Goal: Task Accomplishment & Management: Use online tool/utility

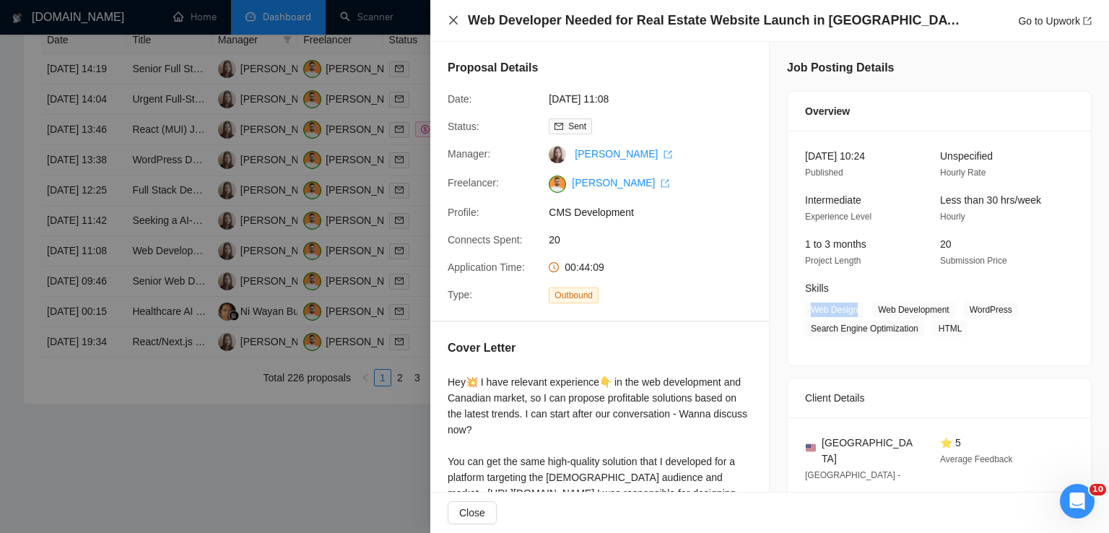
scroll to position [120, 0]
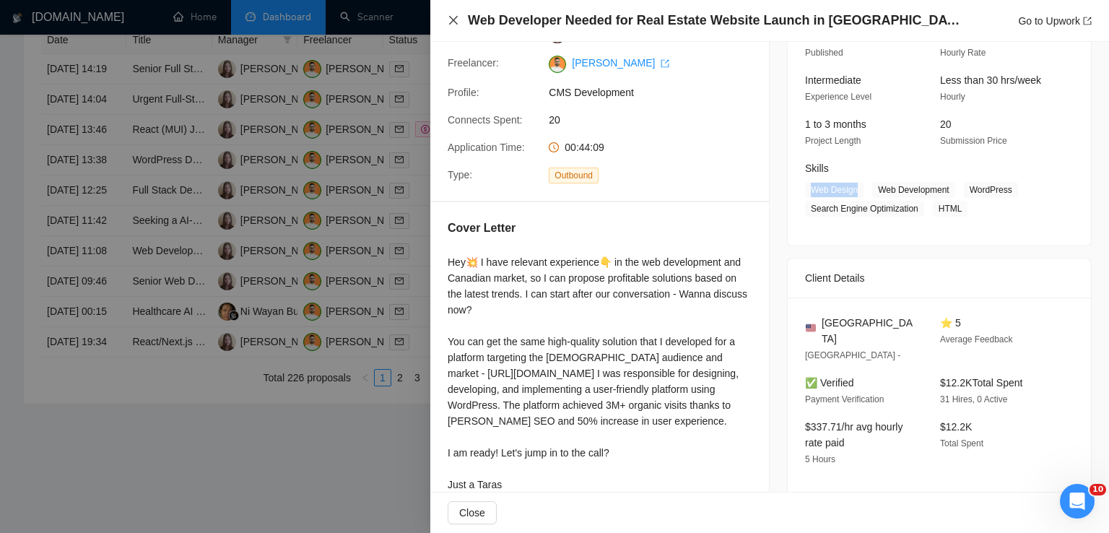
click at [454, 22] on icon "close" at bounding box center [453, 20] width 9 height 9
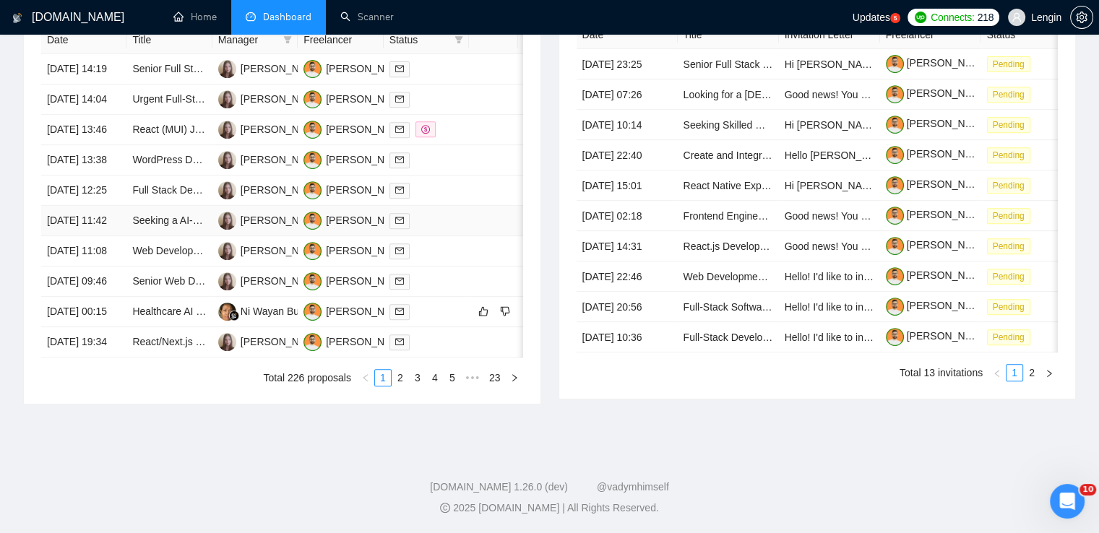
click at [199, 236] on td "Seeking a AI-Focused Full Stack developer for building voice agent integrated W…" at bounding box center [168, 221] width 85 height 30
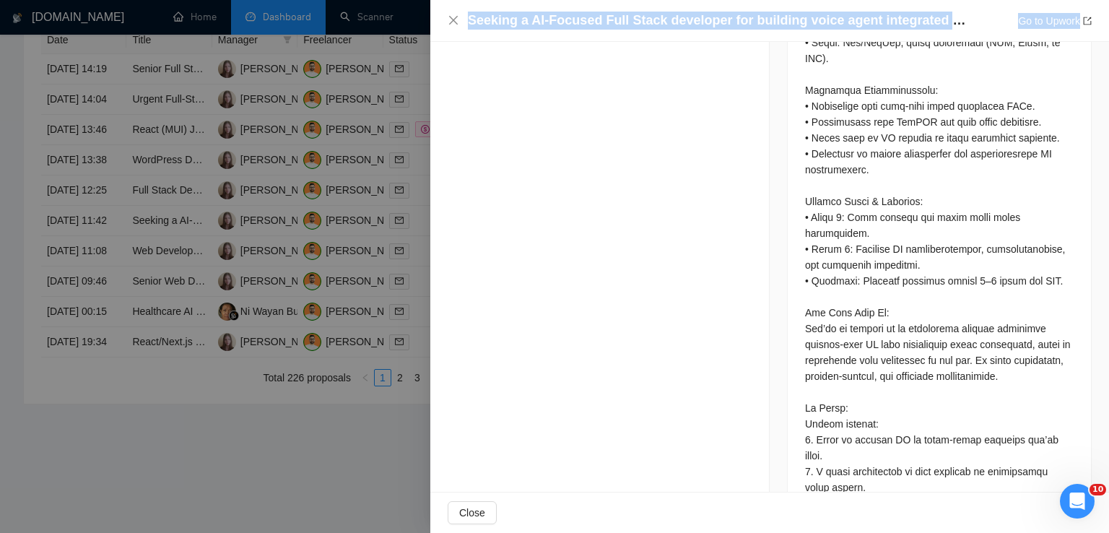
scroll to position [1274, 0]
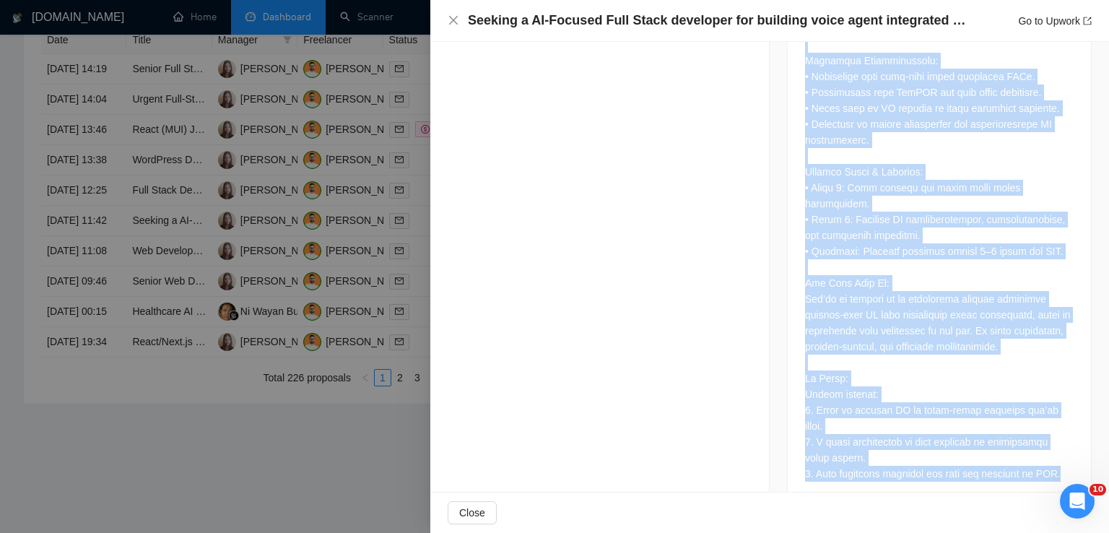
drag, startPoint x: 803, startPoint y: 139, endPoint x: 1076, endPoint y: 446, distance: 410.8
copy div "Lo ips dolorsi ame c adipis elitsed Doei Tempo Incididun utla etdolorem al EN-a…"
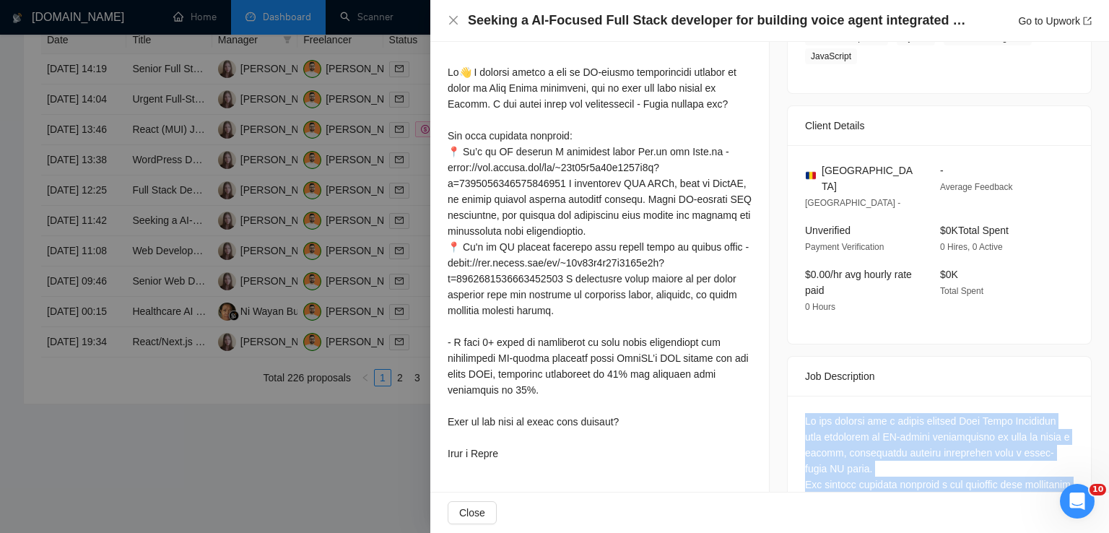
scroll to position [259, 0]
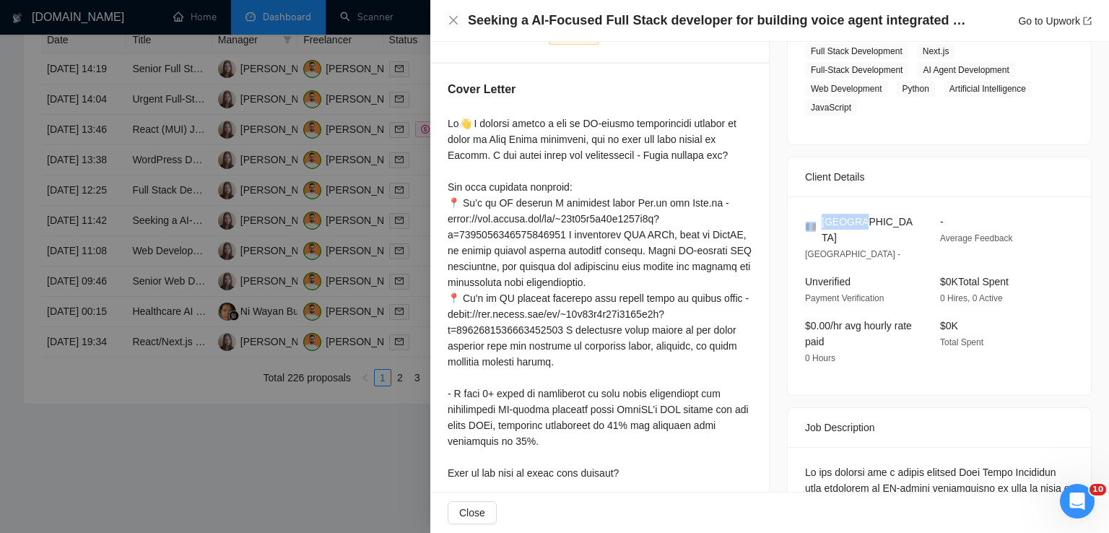
drag, startPoint x: 862, startPoint y: 225, endPoint x: 815, endPoint y: 223, distance: 47.7
click at [815, 223] on div "[GEOGRAPHIC_DATA]" at bounding box center [861, 230] width 112 height 32
copy div "[GEOGRAPHIC_DATA]"
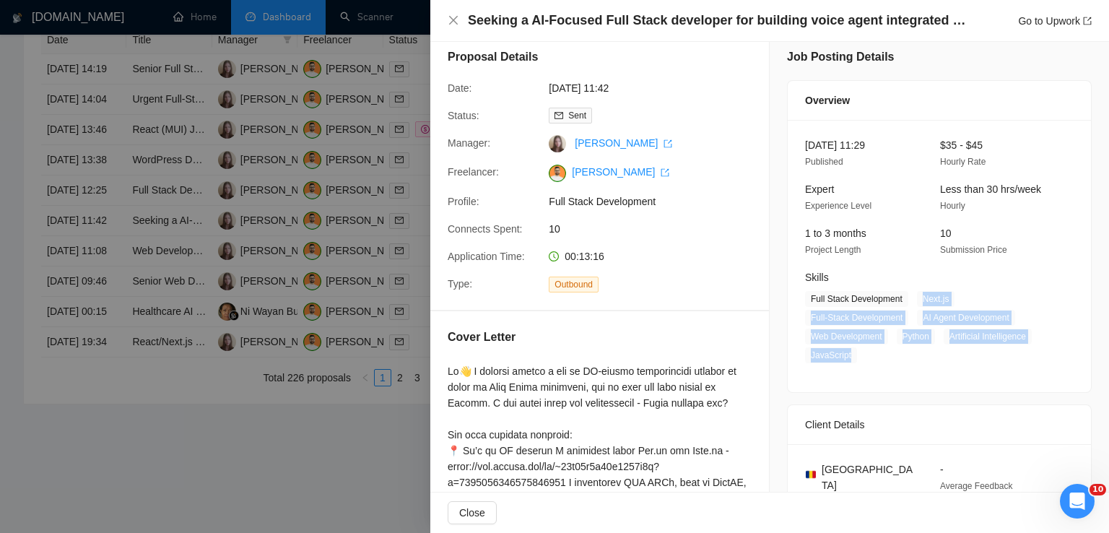
drag, startPoint x: 916, startPoint y: 297, endPoint x: 854, endPoint y: 353, distance: 83.9
click at [854, 353] on span "Full Stack Development Next.js Full-Stack Development AI Agent Development Web …" at bounding box center [928, 327] width 247 height 72
copy span "Next.js Full-Stack Development AI Agent Development Web Development Python Arti…"
click at [452, 17] on icon "close" at bounding box center [454, 20] width 12 height 12
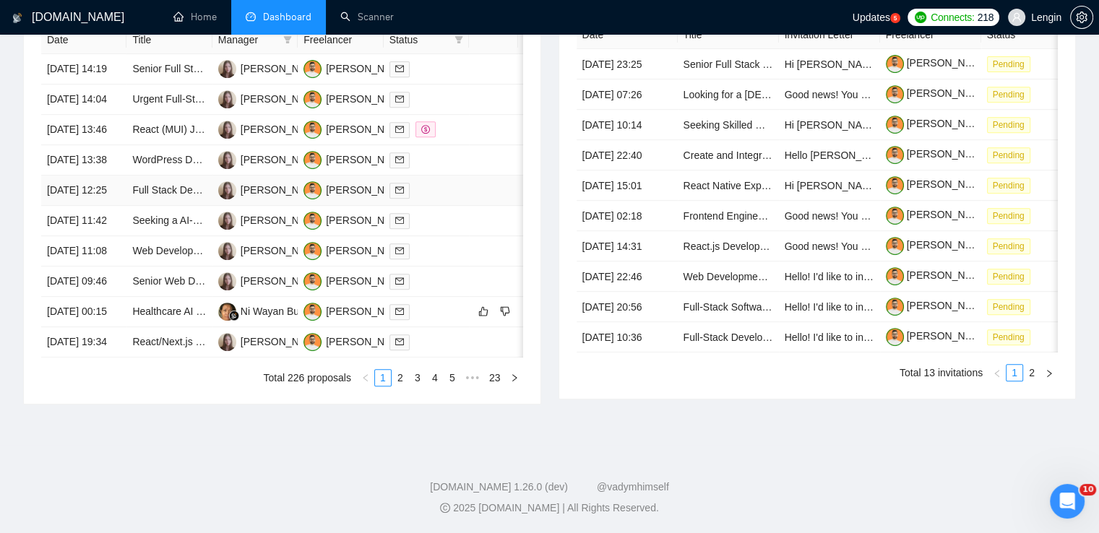
click at [198, 206] on td "Full Stack Developer Needed for SaaS Product Maintenance" at bounding box center [168, 191] width 85 height 30
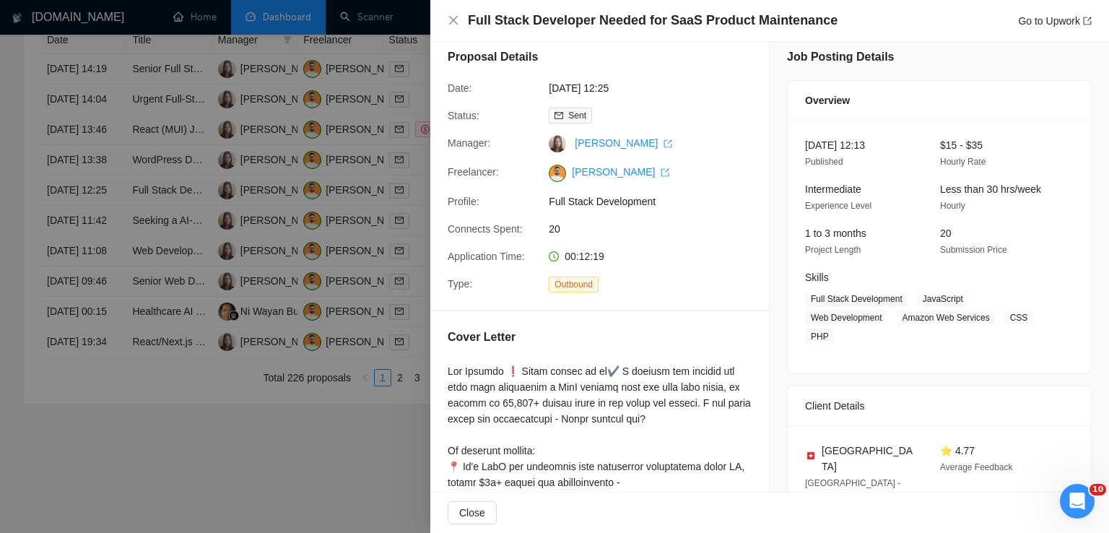
scroll to position [397, 0]
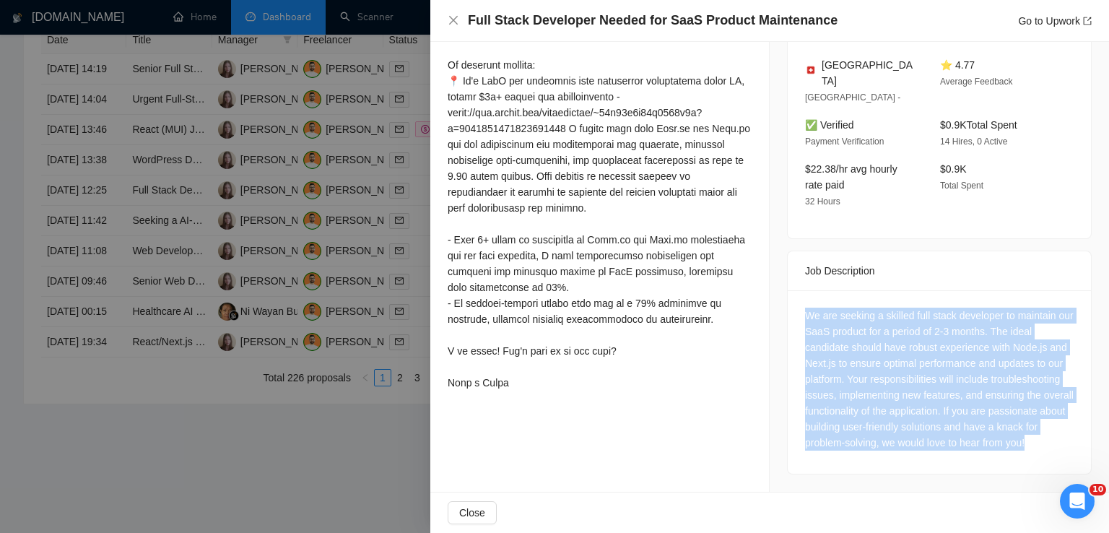
drag, startPoint x: 836, startPoint y: 443, endPoint x: 790, endPoint y: 298, distance: 152.1
click at [790, 298] on div "We are seeking a skilled full stack developer to maintain our SaaS product for …" at bounding box center [939, 381] width 303 height 183
copy div "We are seeking a skilled full stack developer to maintain our SaaS product for …"
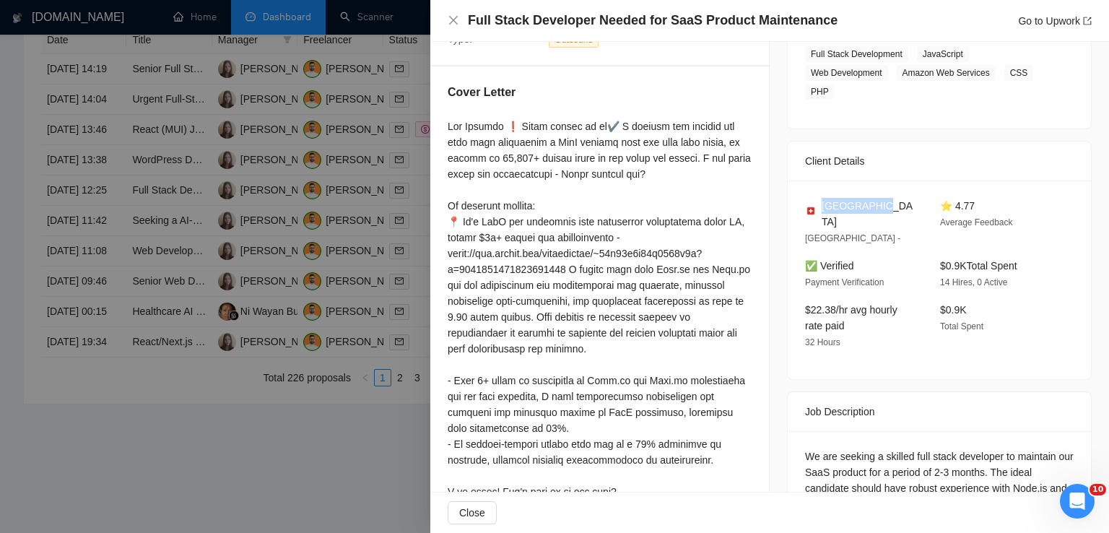
drag, startPoint x: 874, startPoint y: 208, endPoint x: 815, endPoint y: 207, distance: 58.5
click at [815, 207] on div "[GEOGRAPHIC_DATA]" at bounding box center [861, 214] width 112 height 32
copy span "[GEOGRAPHIC_DATA]"
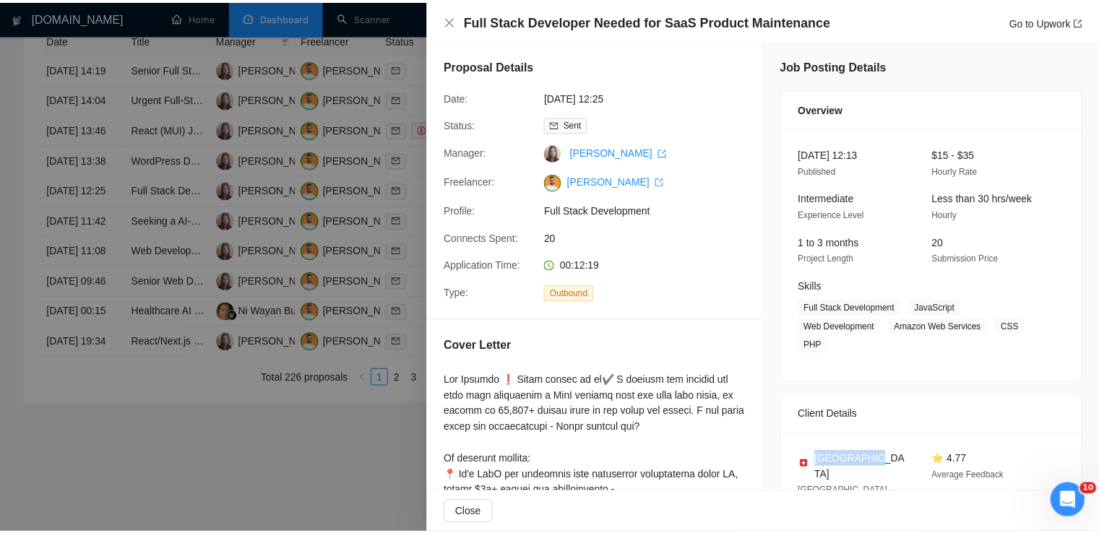
scroll to position [0, 0]
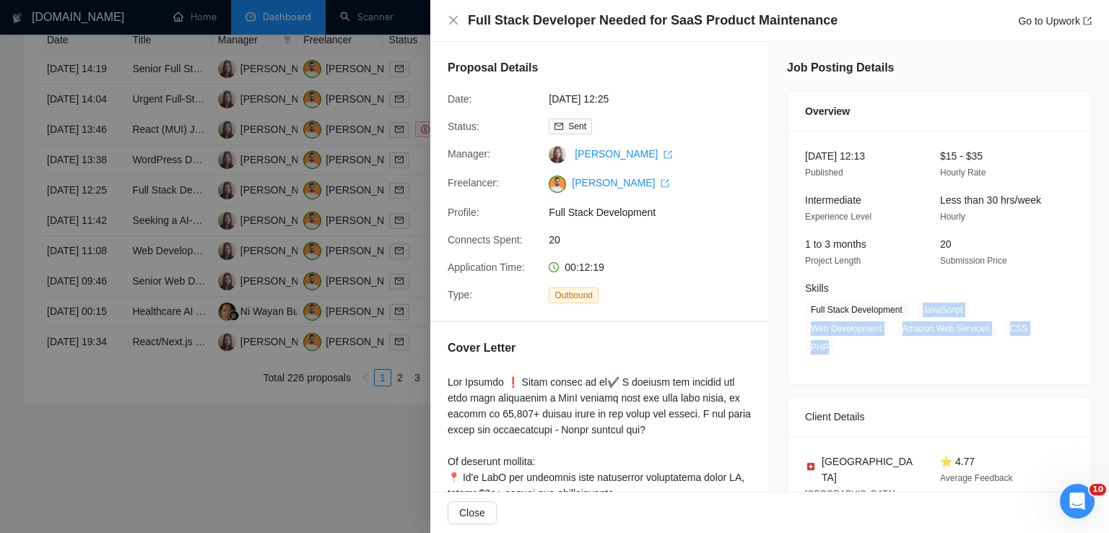
drag, startPoint x: 912, startPoint y: 308, endPoint x: 828, endPoint y: 345, distance: 91.9
click at [828, 345] on span "Full Stack Development JavaScript Web Development Amazon Web Services CSS PHP" at bounding box center [928, 328] width 247 height 53
copy span "JavaScript Web Development Amazon Web Services CSS PHP"
click at [456, 15] on icon "close" at bounding box center [454, 20] width 12 height 12
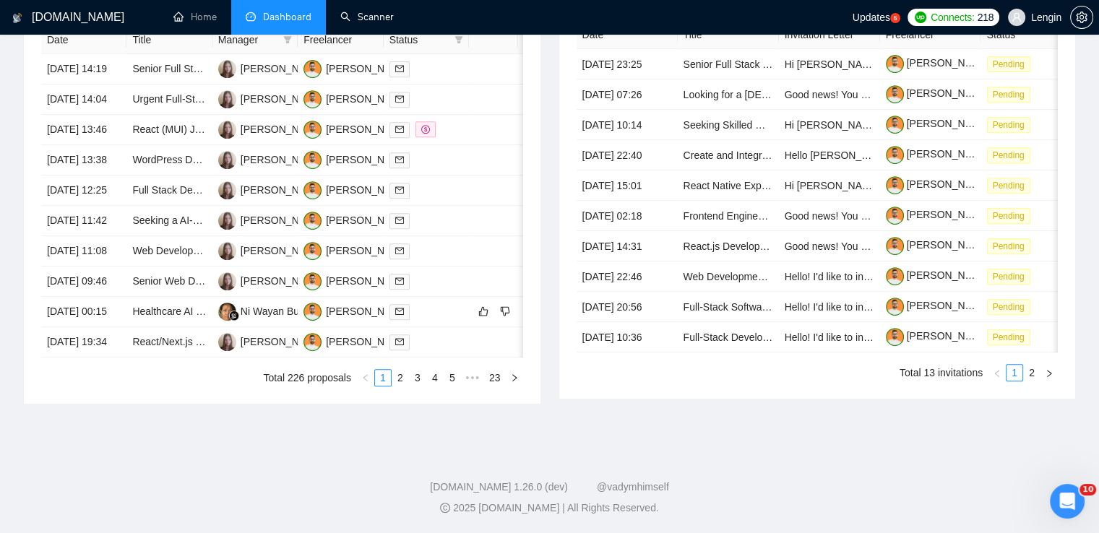
click at [379, 12] on link "Scanner" at bounding box center [366, 17] width 53 height 12
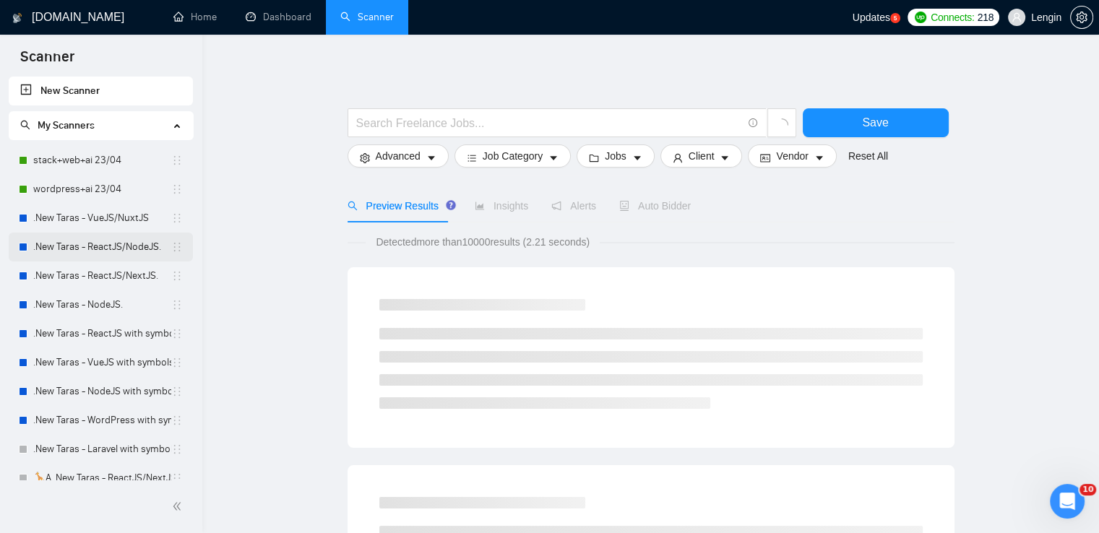
click at [121, 240] on link ".New Taras - ReactJS/NodeJS." at bounding box center [102, 247] width 138 height 29
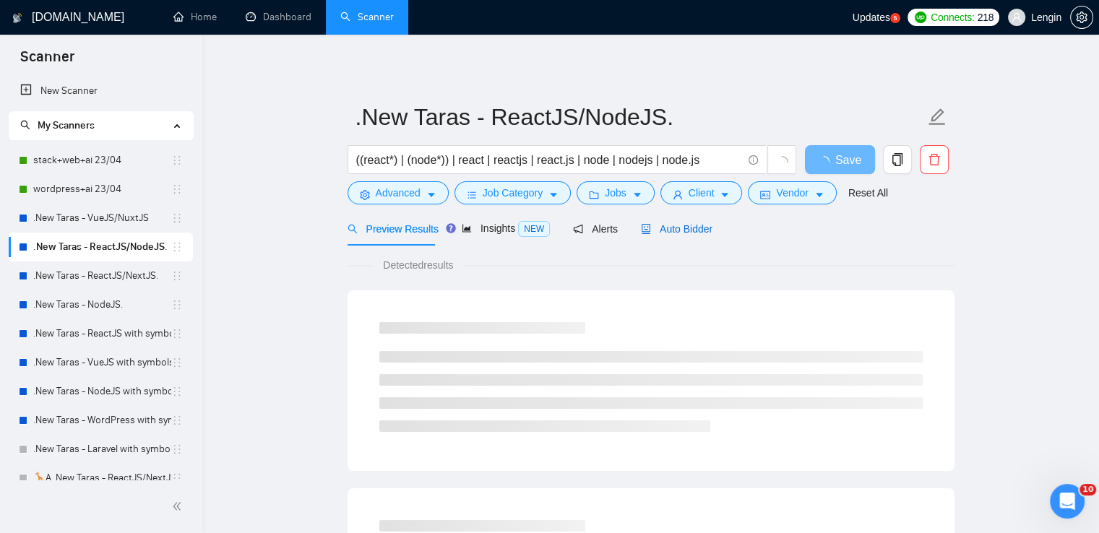
click at [687, 235] on span "Auto Bidder" at bounding box center [677, 229] width 72 height 12
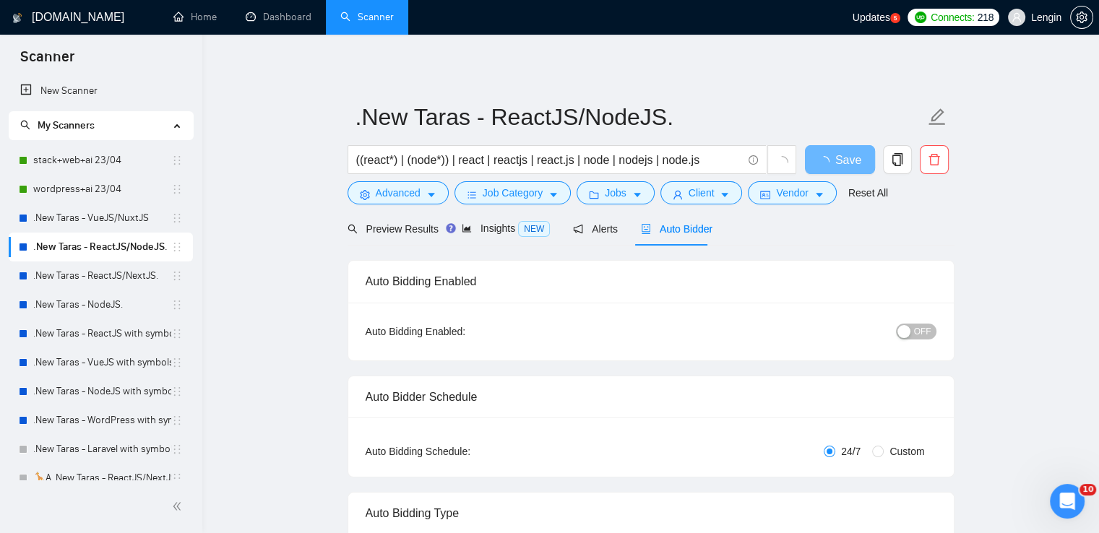
radio input "false"
radio input "true"
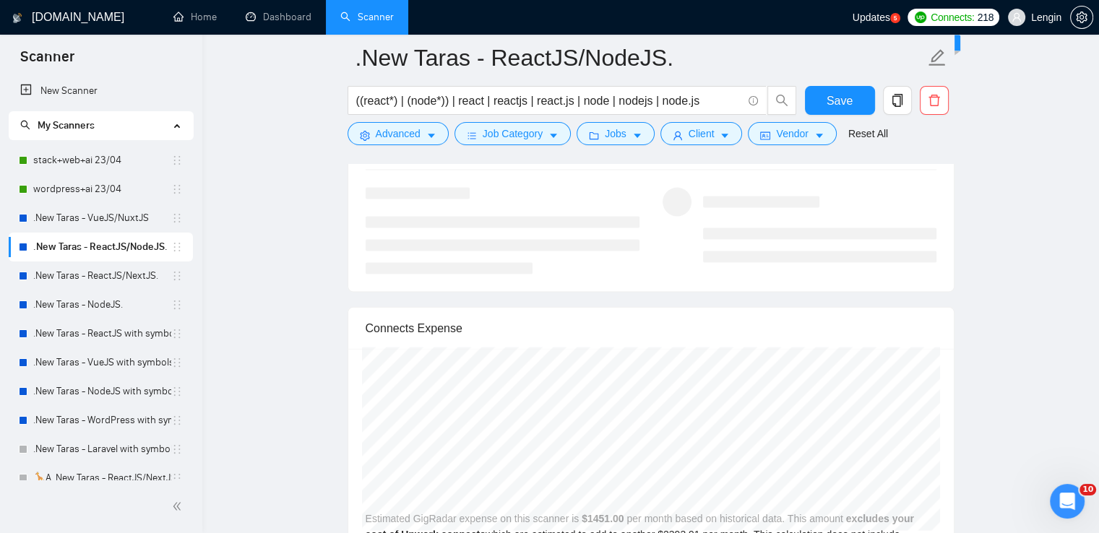
scroll to position [2996, 0]
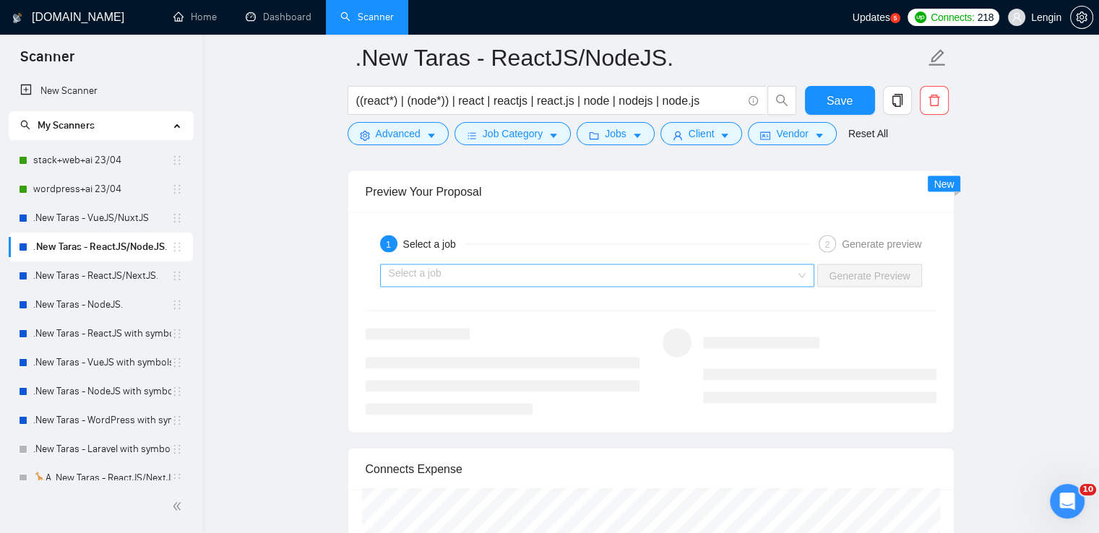
click at [810, 274] on div "Select a job" at bounding box center [597, 275] width 435 height 23
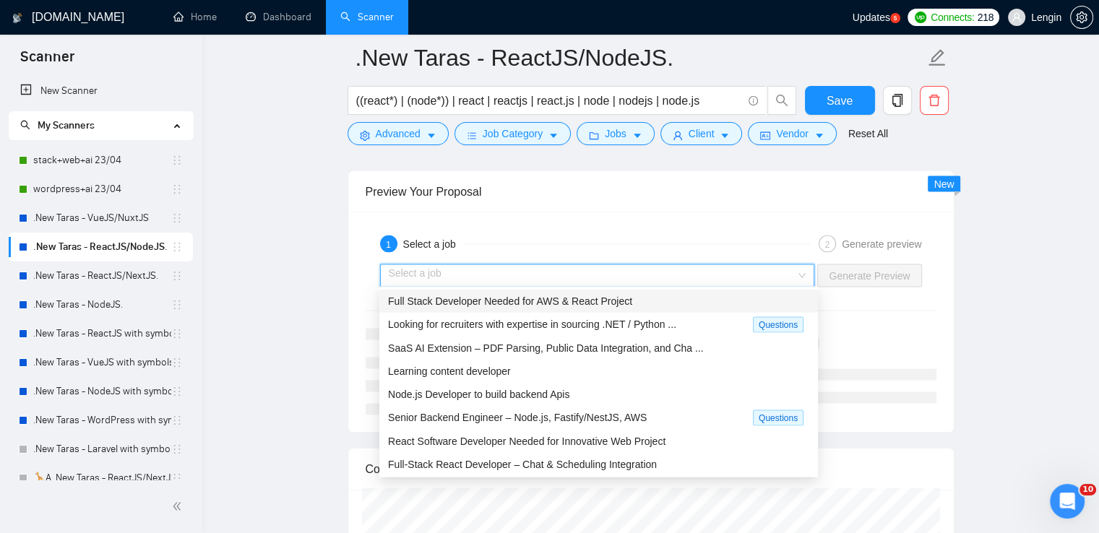
click at [660, 301] on div "Full Stack Developer Needed for AWS & React Project" at bounding box center [598, 301] width 421 height 16
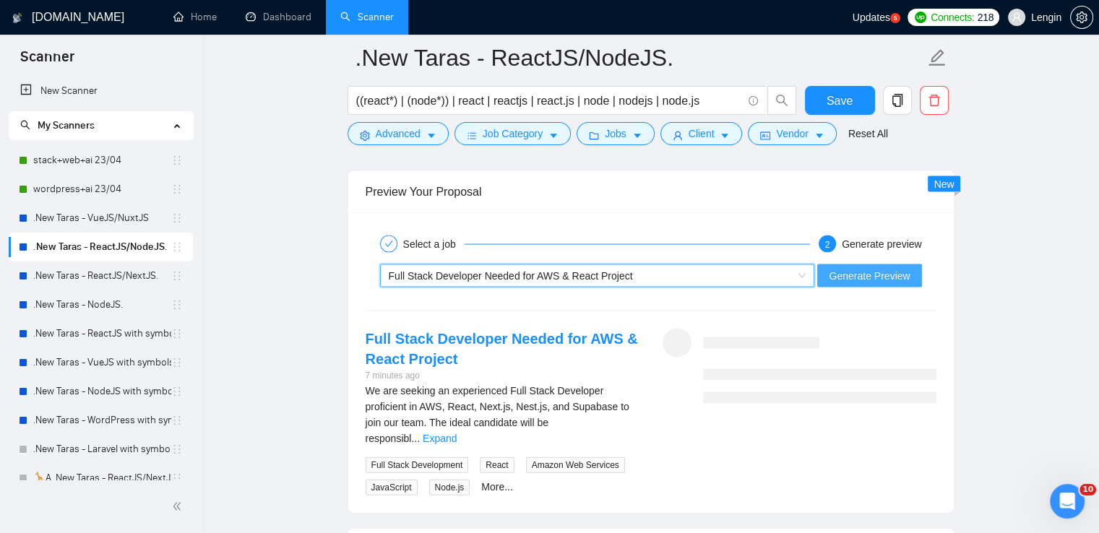
click at [860, 278] on span "Generate Preview" at bounding box center [868, 276] width 81 height 16
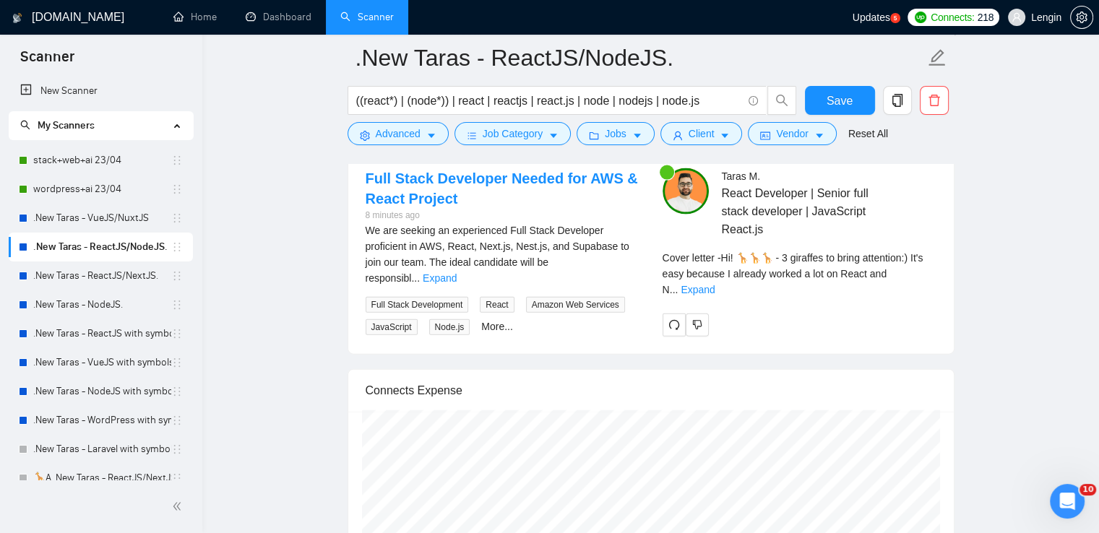
scroll to position [3158, 0]
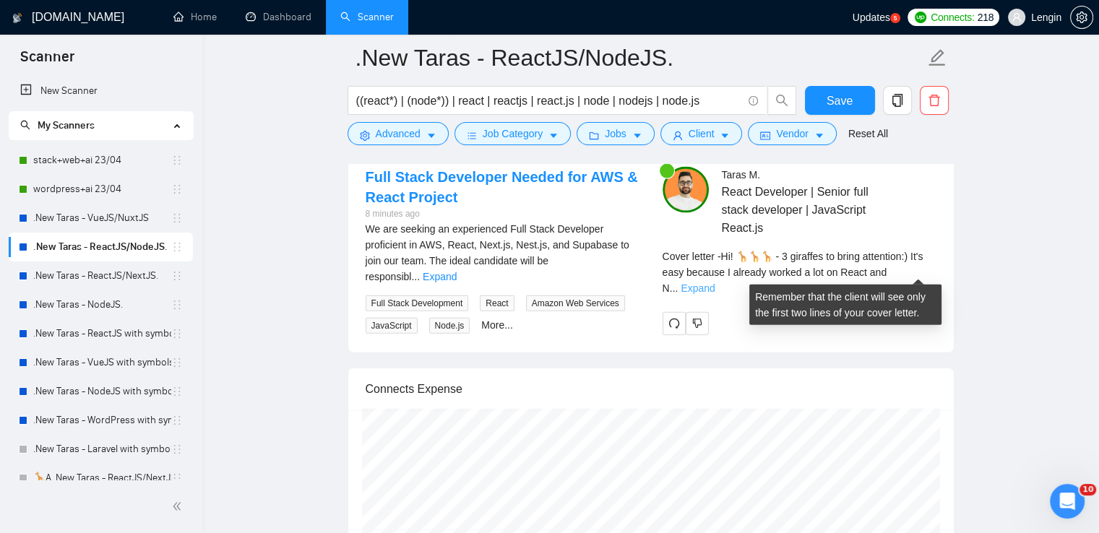
click at [714, 282] on link "Expand" at bounding box center [697, 288] width 34 height 12
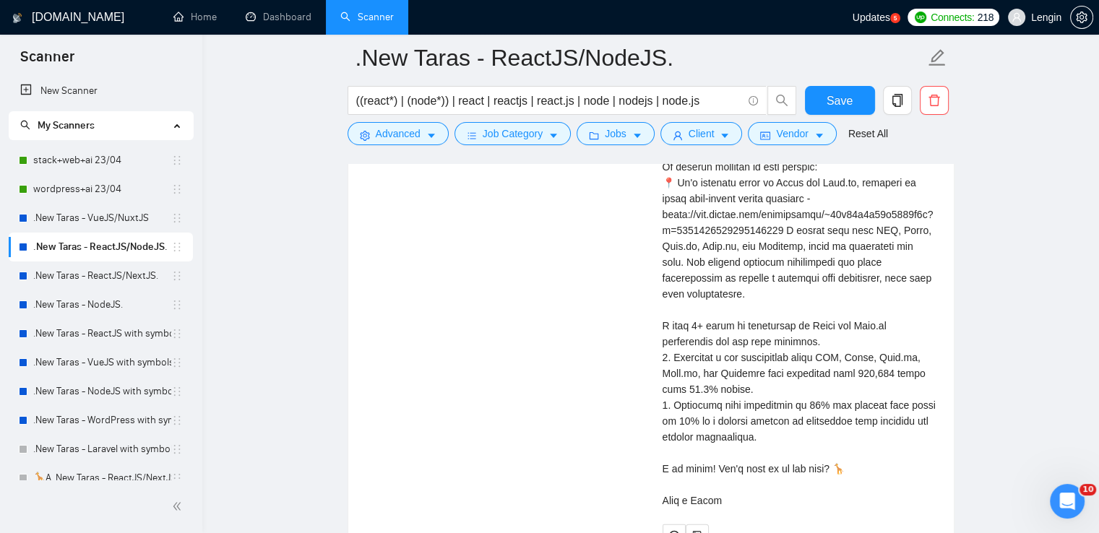
scroll to position [3371, 0]
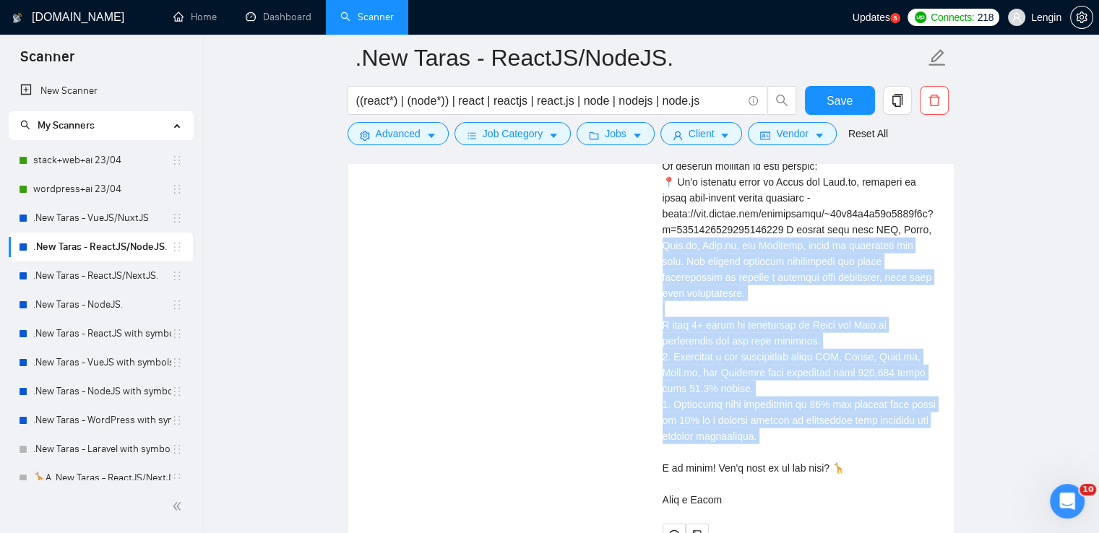
drag, startPoint x: 656, startPoint y: 219, endPoint x: 826, endPoint y: 426, distance: 267.9
click at [826, 426] on div "[PERSON_NAME] React Developer | Senior full stack developer | JavaScript React.…" at bounding box center [799, 250] width 297 height 593
copy div ".js, Nest.js, and Supabase, which is everything you need. The project required …"
click at [120, 273] on link ".New Taras - ReactJS/NextJS." at bounding box center [102, 275] width 138 height 29
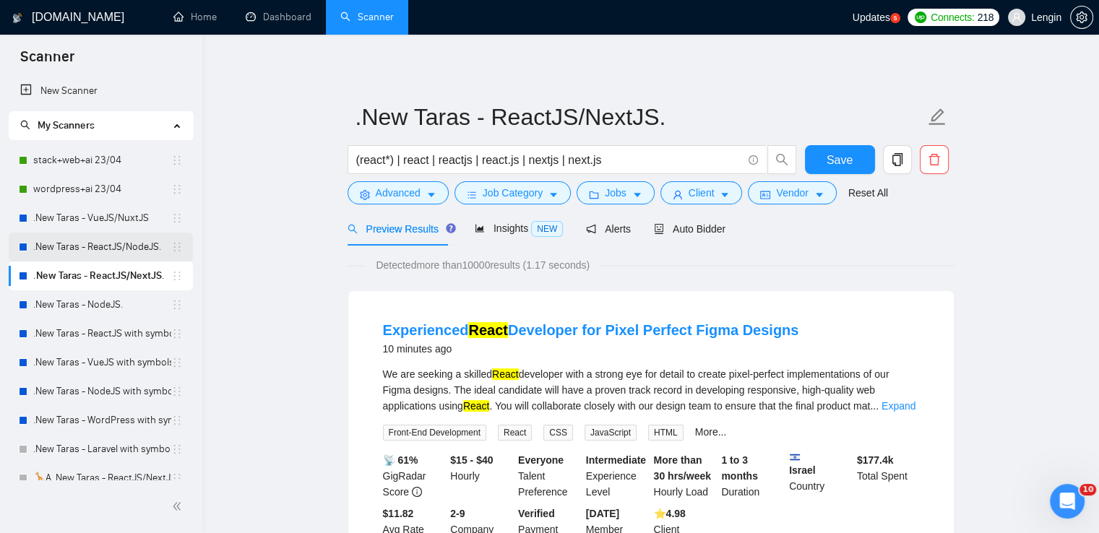
click at [133, 254] on link ".New Taras - ReactJS/NodeJS." at bounding box center [102, 247] width 138 height 29
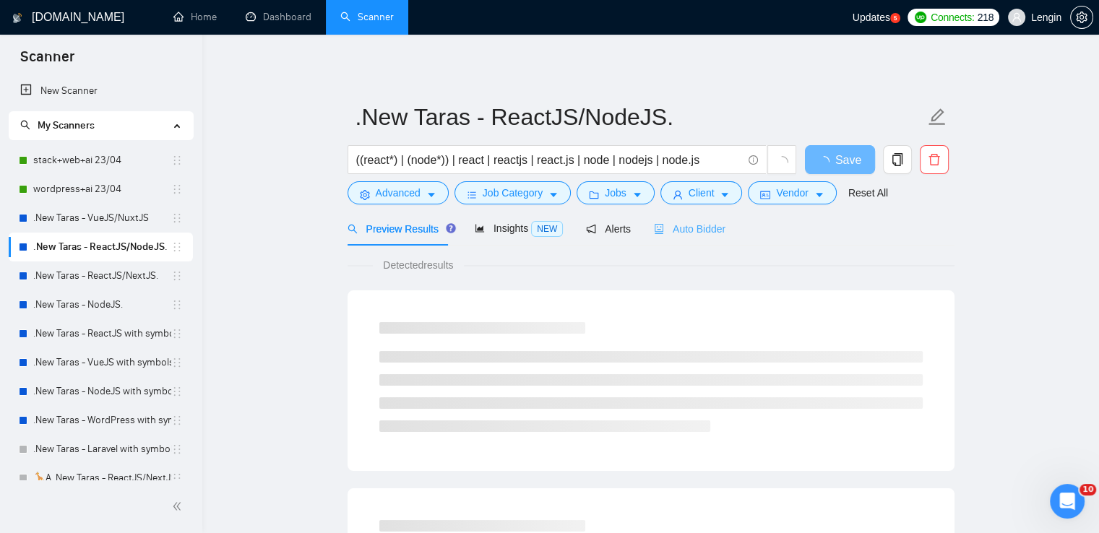
click at [696, 238] on div "Auto Bidder" at bounding box center [690, 229] width 72 height 34
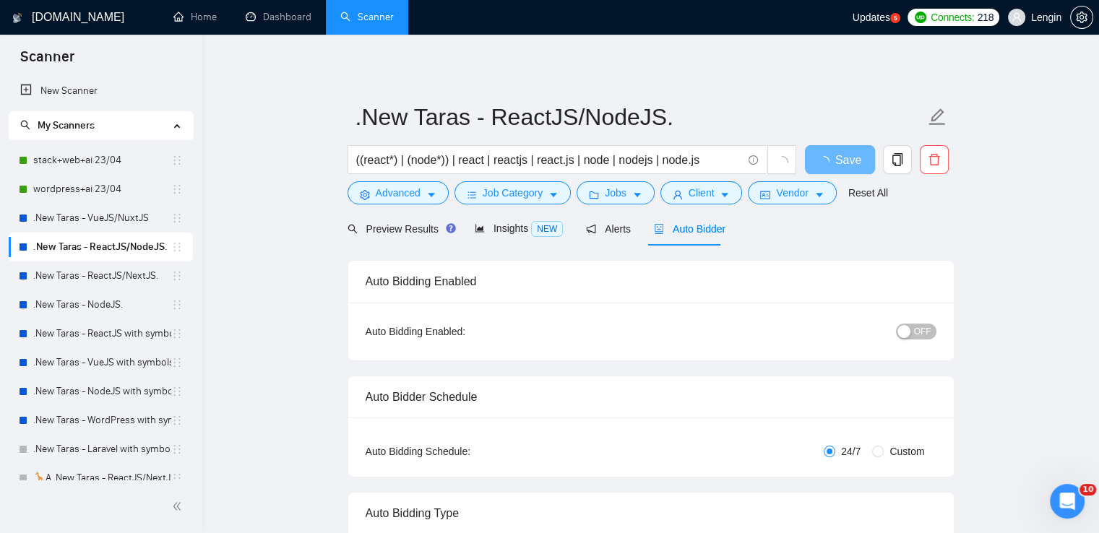
radio input "false"
radio input "true"
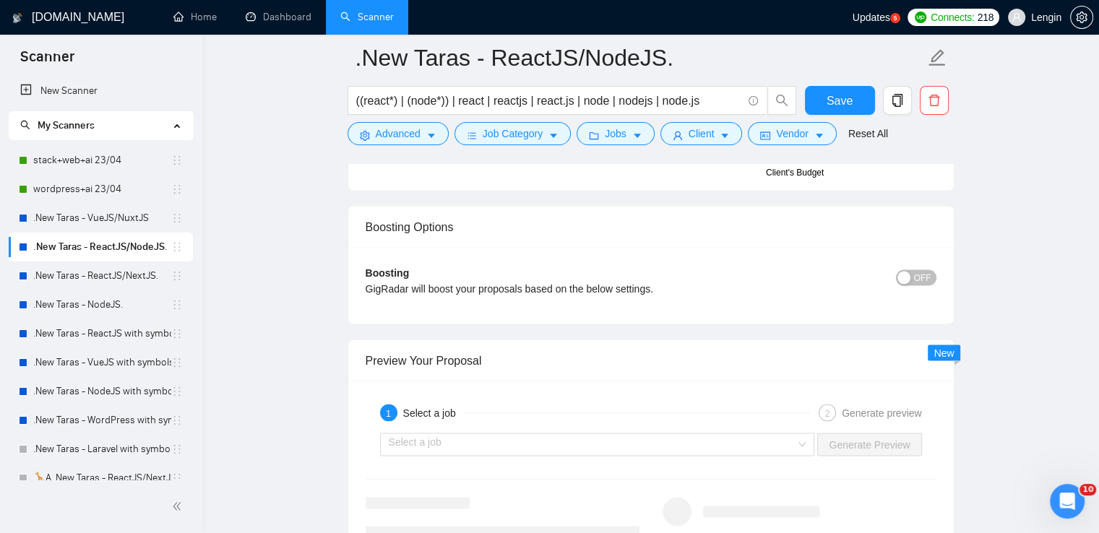
scroll to position [2982, 0]
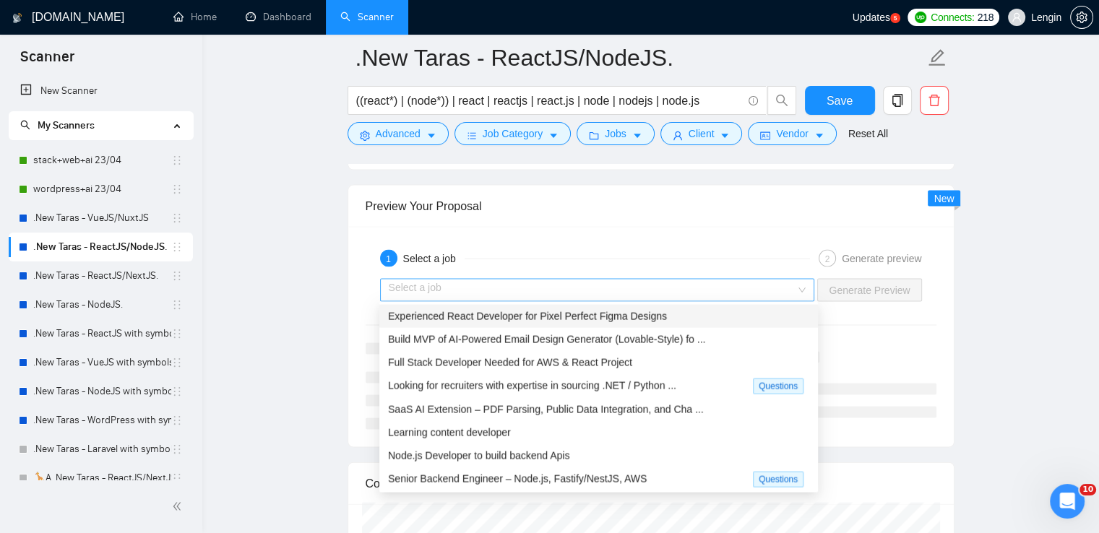
click at [806, 287] on div "Select a job" at bounding box center [597, 290] width 435 height 23
click at [669, 309] on div "Experienced React Developer for Pixel Perfect Figma Designs" at bounding box center [598, 316] width 421 height 16
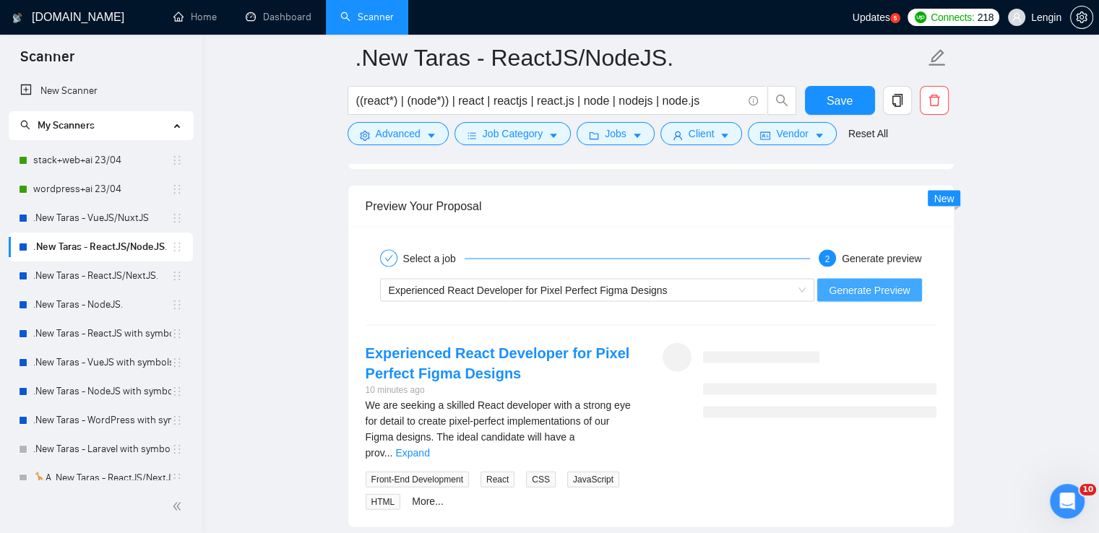
click at [883, 279] on button "Generate Preview" at bounding box center [869, 290] width 104 height 23
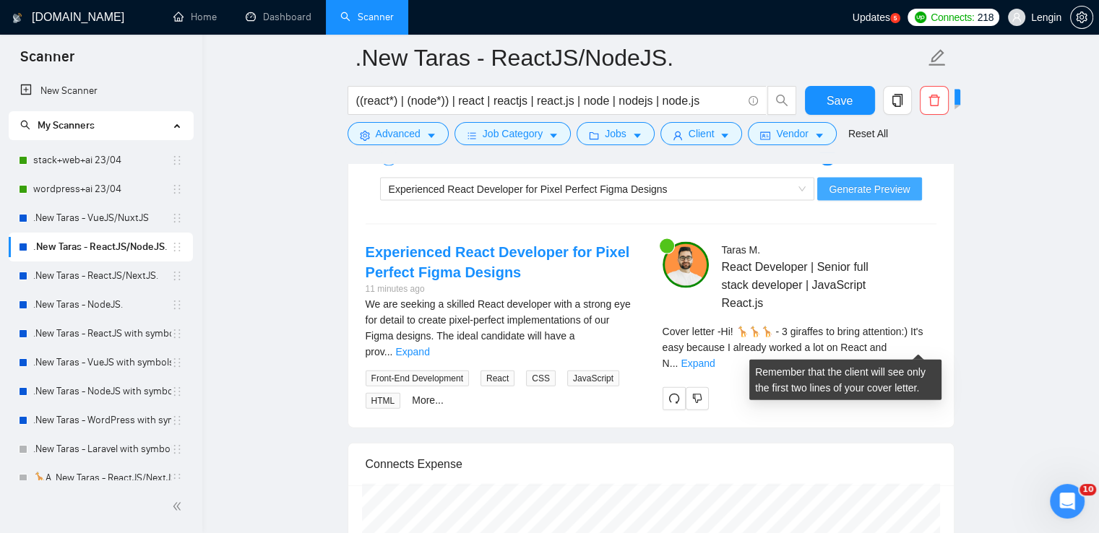
scroll to position [3167, 0]
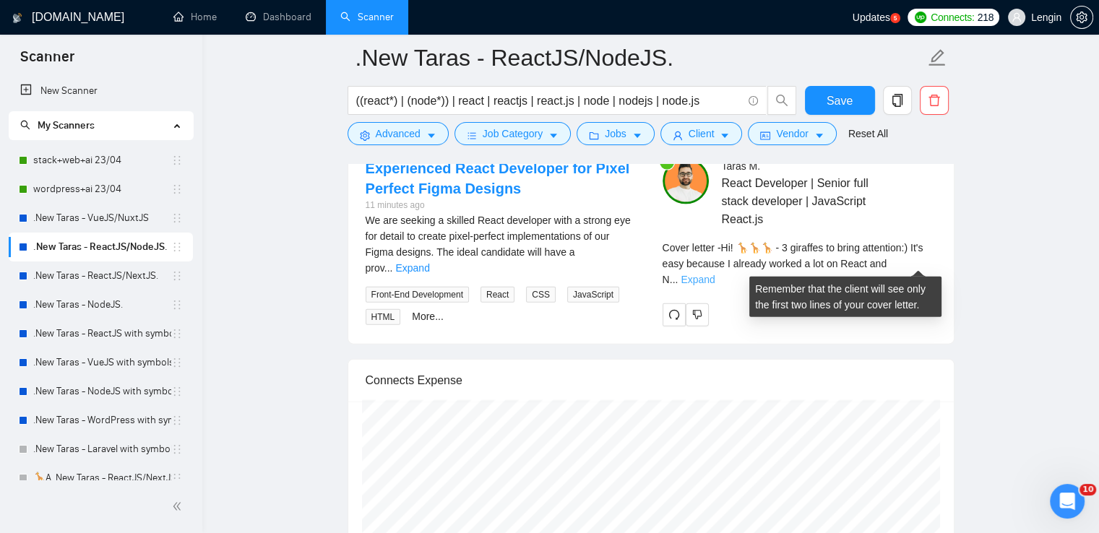
click at [714, 274] on link "Expand" at bounding box center [697, 280] width 34 height 12
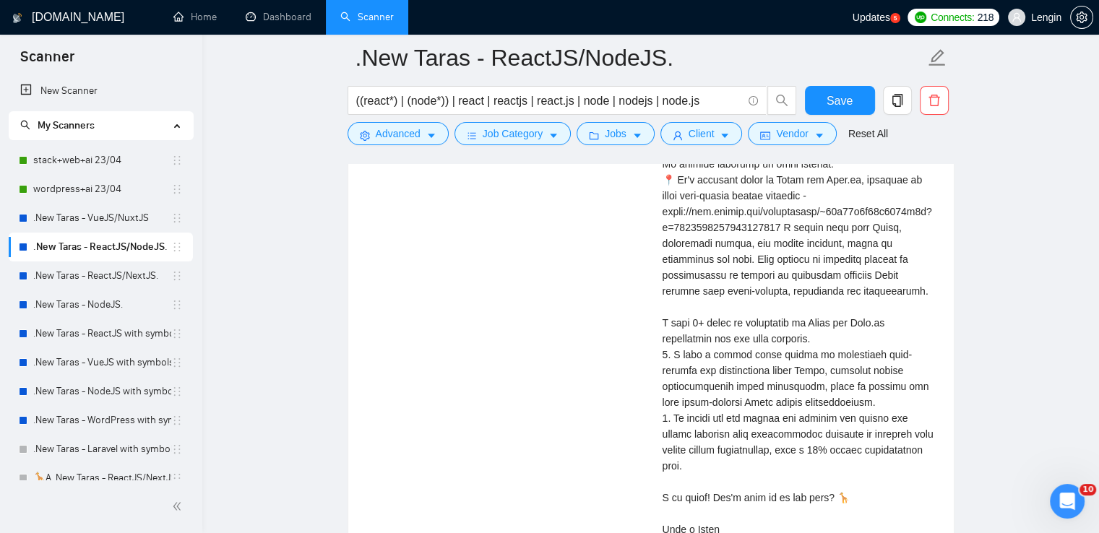
scroll to position [3374, 0]
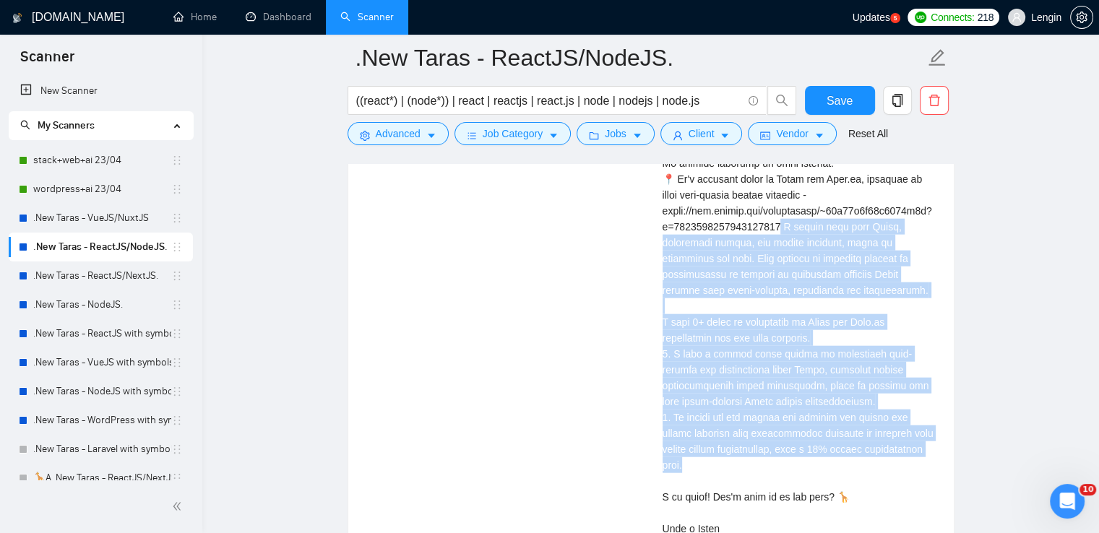
drag, startPoint x: 782, startPoint y: 224, endPoint x: 933, endPoint y: 442, distance: 265.3
click at [933, 442] on div "Cover letter" at bounding box center [799, 290] width 274 height 493
copy div "orked here with React, responsive design, and design fidelity, which is everyth…"
